Goal: Navigation & Orientation: Find specific page/section

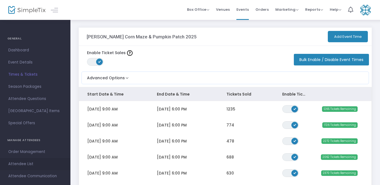
click at [32, 162] on span "Attendee List" at bounding box center [35, 163] width 54 height 7
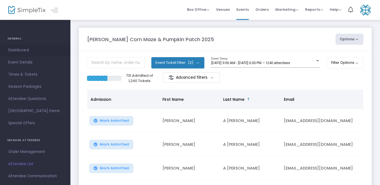
click at [19, 53] on span "Dashboard" at bounding box center [35, 50] width 54 height 7
